Goal: Find specific page/section

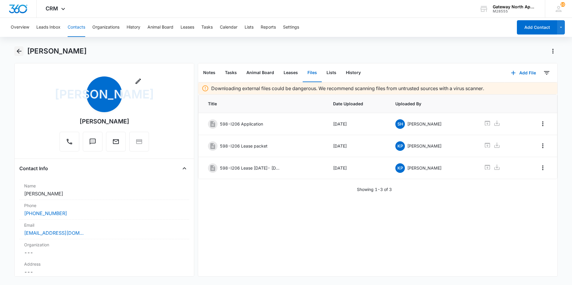
click at [18, 51] on icon "Back" at bounding box center [18, 51] width 7 height 7
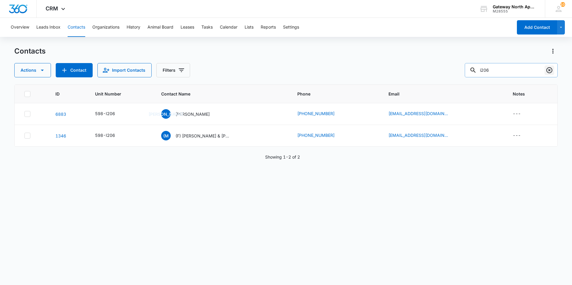
click at [548, 71] on icon "Clear" at bounding box center [549, 70] width 7 height 7
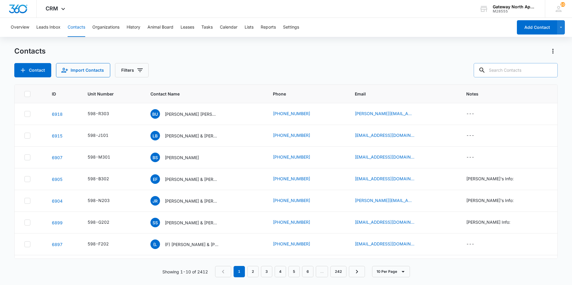
click at [527, 70] on input "text" at bounding box center [516, 70] width 84 height 14
type input "a201"
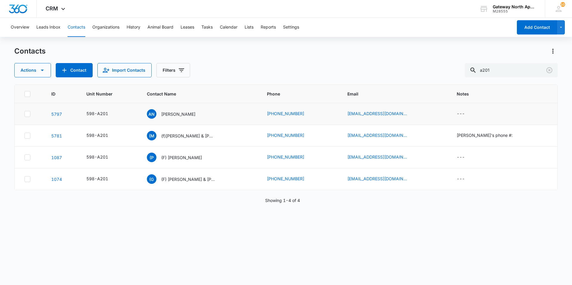
click at [179, 109] on td "AN [PERSON_NAME]" at bounding box center [200, 114] width 120 height 22
click at [178, 113] on p "[PERSON_NAME]" at bounding box center [178, 114] width 34 height 6
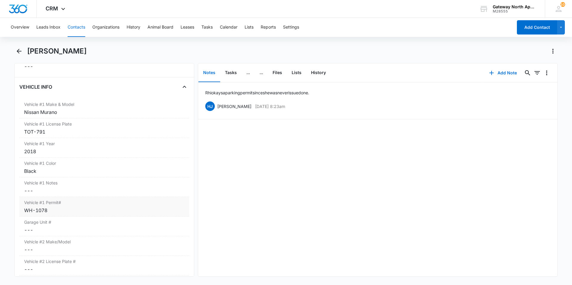
scroll to position [893, 0]
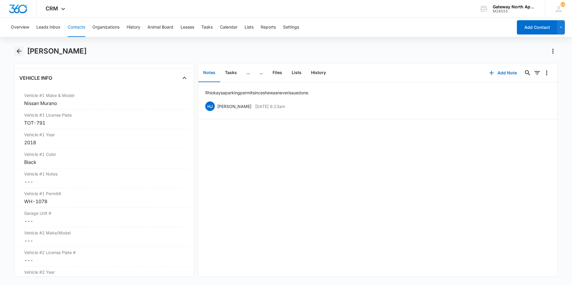
click at [16, 49] on icon "Back" at bounding box center [18, 51] width 7 height 7
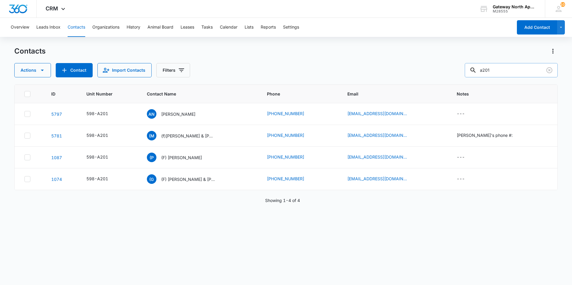
click at [494, 67] on input "a201" at bounding box center [511, 70] width 93 height 14
type input "a"
type input "r206"
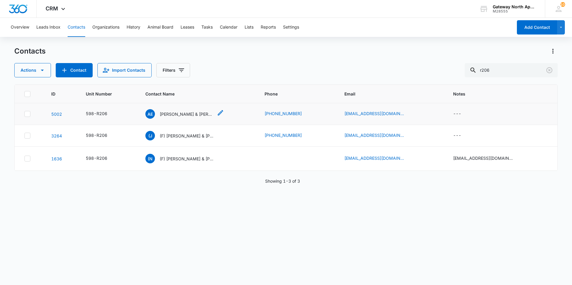
click at [192, 115] on p "[PERSON_NAME] & [PERSON_NAME]" at bounding box center [187, 114] width 54 height 6
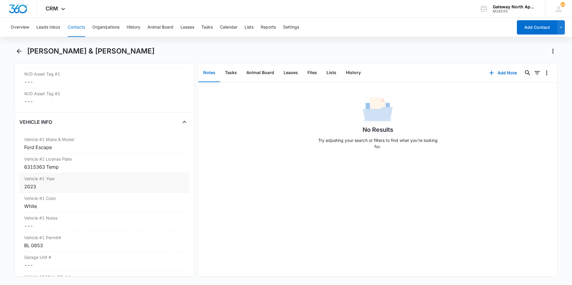
scroll to position [864, 0]
